Goal: Task Accomplishment & Management: Use online tool/utility

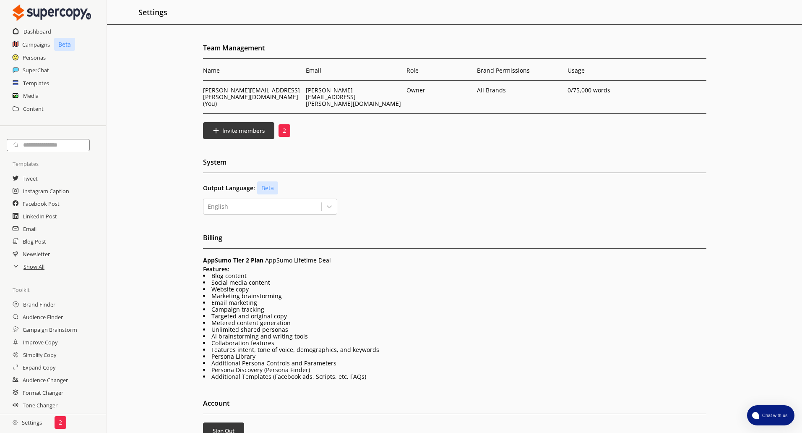
drag, startPoint x: 87, startPoint y: 118, endPoint x: 144, endPoint y: 97, distance: 60.6
click at [144, 97] on div "Team Management Name Email Role Brand Permissions [PERSON_NAME] [PERSON_NAME][E…" at bounding box center [454, 265] width 695 height 446
click at [23, 31] on h2 "Dashboard" at bounding box center [37, 31] width 28 height 13
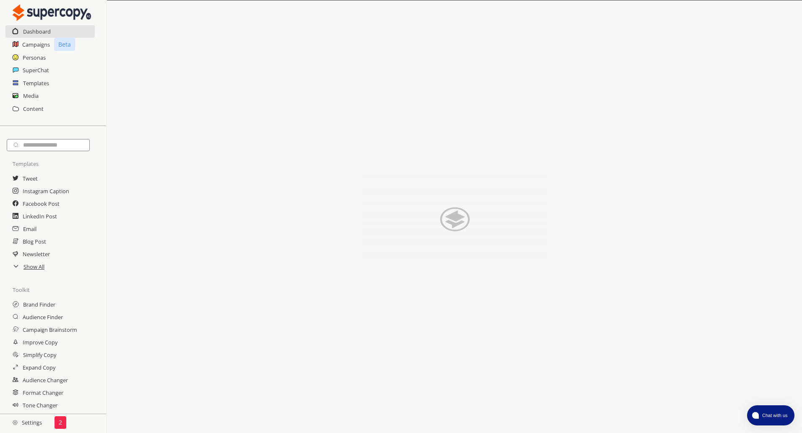
drag, startPoint x: 258, startPoint y: 102, endPoint x: 167, endPoint y: 111, distance: 91.9
click at [167, 111] on div at bounding box center [454, 216] width 695 height 433
click at [40, 45] on h2 "Campaigns" at bounding box center [36, 44] width 28 height 13
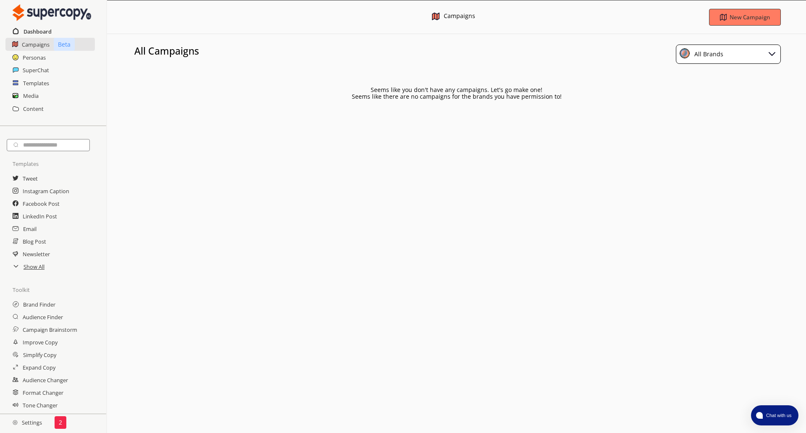
click at [40, 29] on h2 "Dashboard" at bounding box center [37, 31] width 28 height 13
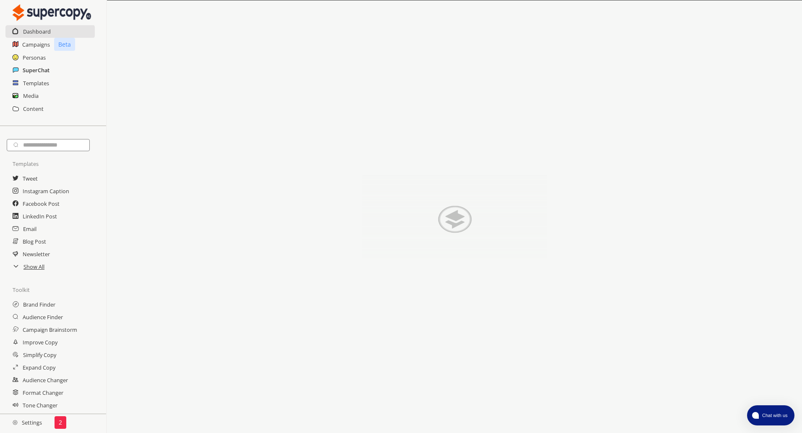
click at [37, 69] on h2 "SuperChat" at bounding box center [36, 70] width 27 height 13
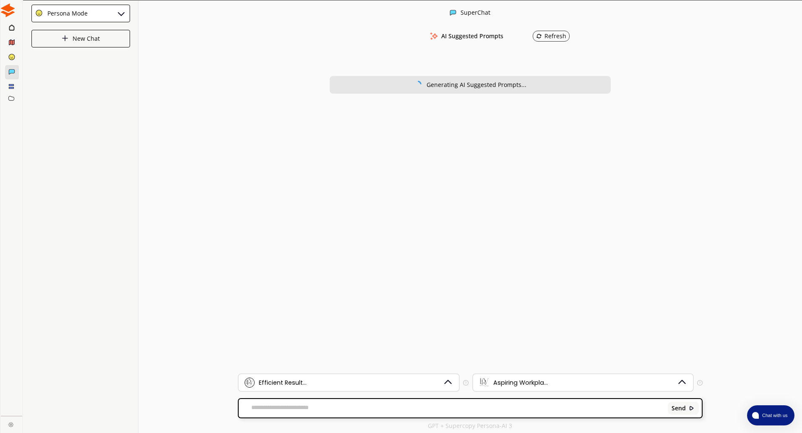
scroll to position [0, 0]
click at [449, 378] on img at bounding box center [447, 381] width 11 height 11
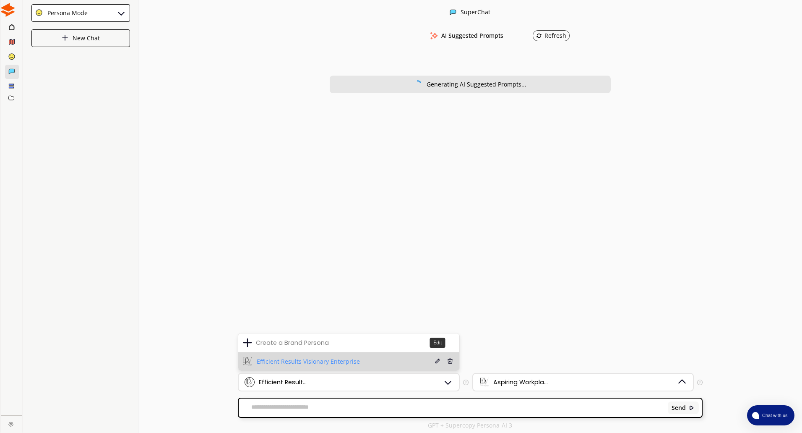
click at [436, 361] on img at bounding box center [438, 361] width 6 height 6
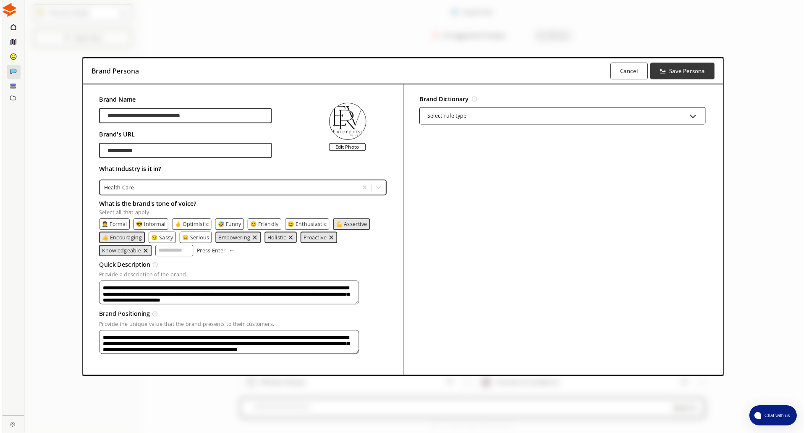
scroll to position [0, 0]
click at [628, 68] on b "Cancel" at bounding box center [627, 71] width 19 height 8
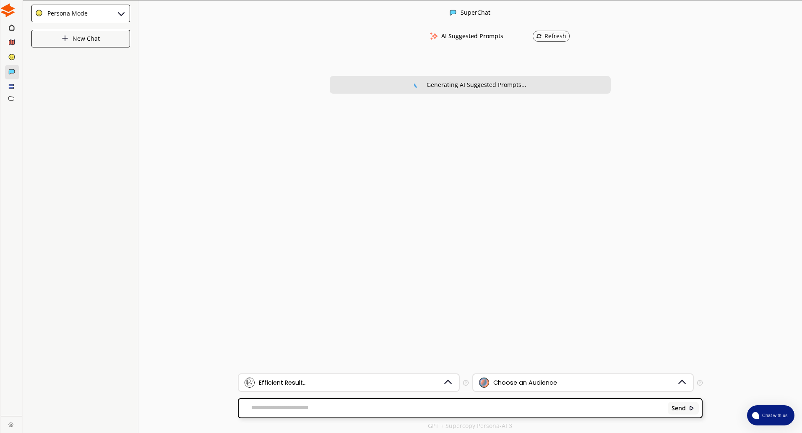
click at [114, 13] on div "Persona Mode" at bounding box center [80, 14] width 99 height 18
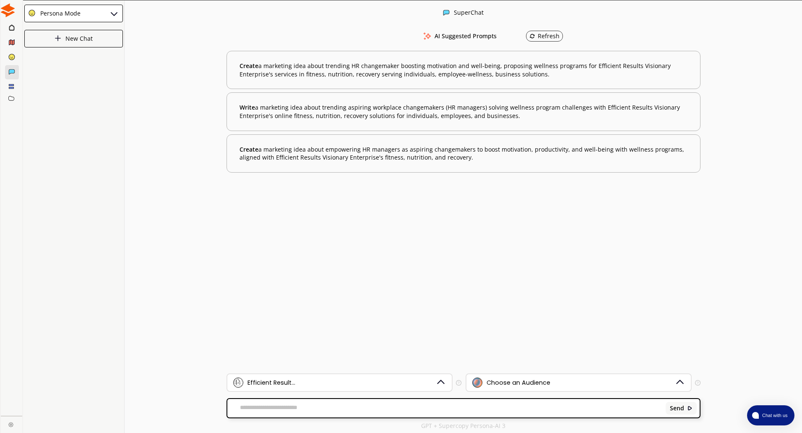
click at [12, 59] on ellipse at bounding box center [12, 57] width 6 height 6
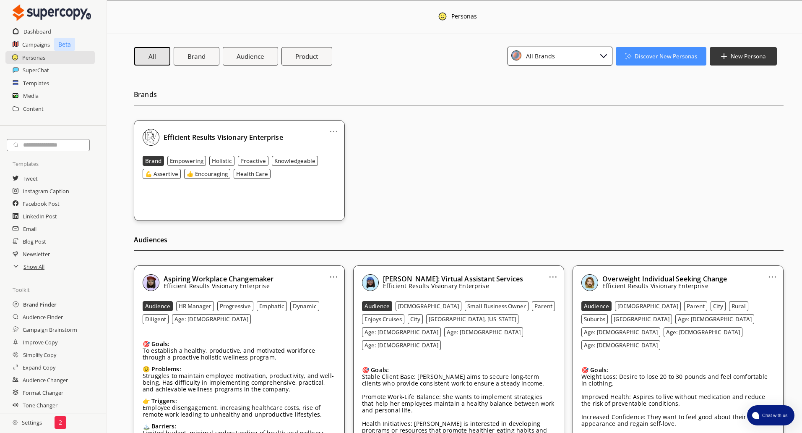
click at [37, 303] on h2 "Brand Finder" at bounding box center [40, 304] width 34 height 13
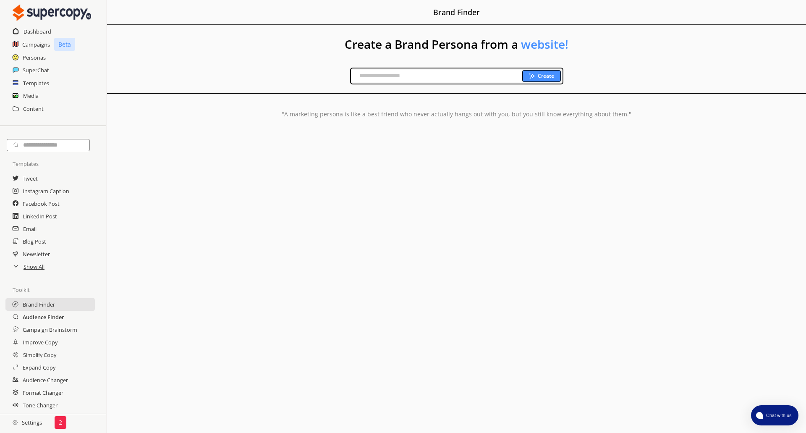
click at [57, 319] on h2 "Audience Finder" at bounding box center [44, 316] width 42 height 13
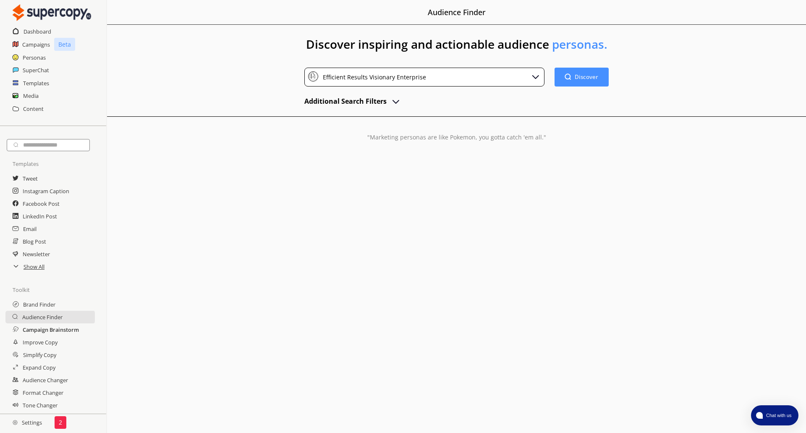
click at [72, 331] on h2 "Campaign Brainstorm" at bounding box center [51, 329] width 56 height 13
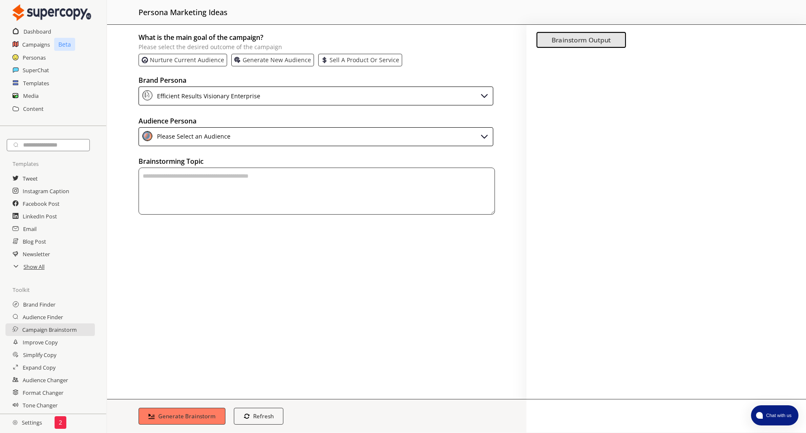
click at [475, 91] on div "Efficient Results Visionary Enterprise" at bounding box center [315, 95] width 355 height 19
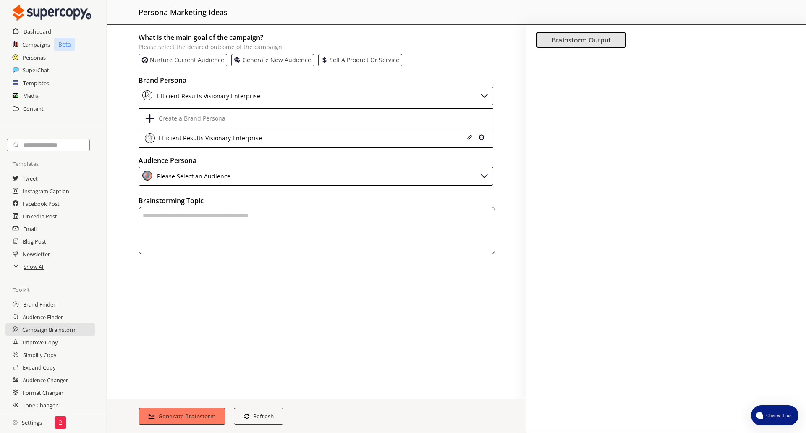
click at [475, 91] on div "Efficient Results Visionary Enterprise" at bounding box center [315, 95] width 355 height 19
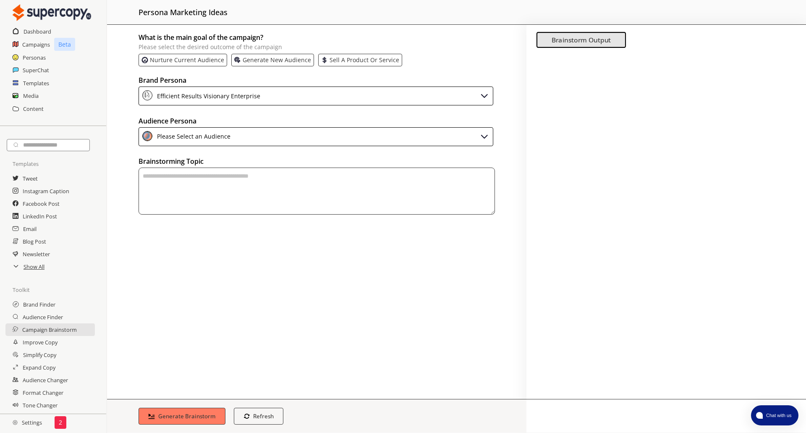
click at [164, 177] on textarea "textarea-textarea" at bounding box center [316, 190] width 356 height 47
paste textarea "**********"
type textarea "**********"
click at [294, 130] on div "Please Select an Audience" at bounding box center [315, 136] width 355 height 19
